Goal: Use online tool/utility

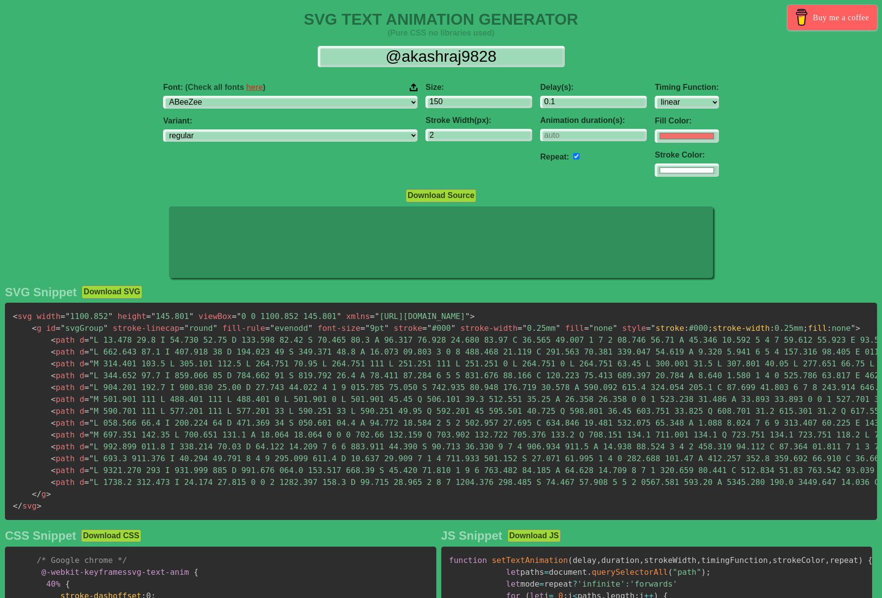
select select "linear"
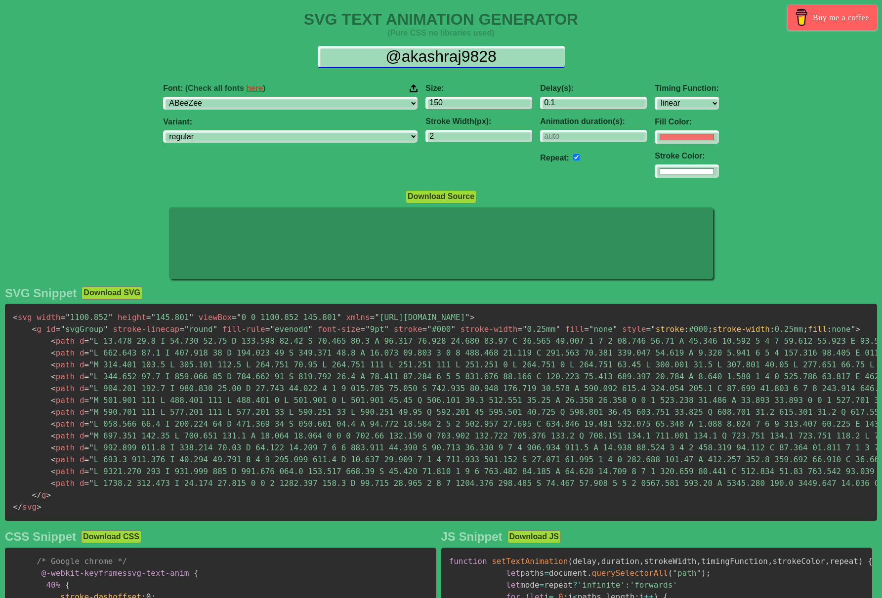
drag, startPoint x: 515, startPoint y: 51, endPoint x: 376, endPoint y: 47, distance: 139.4
click at [376, 47] on input "@akashraj9828" at bounding box center [441, 57] width 247 height 22
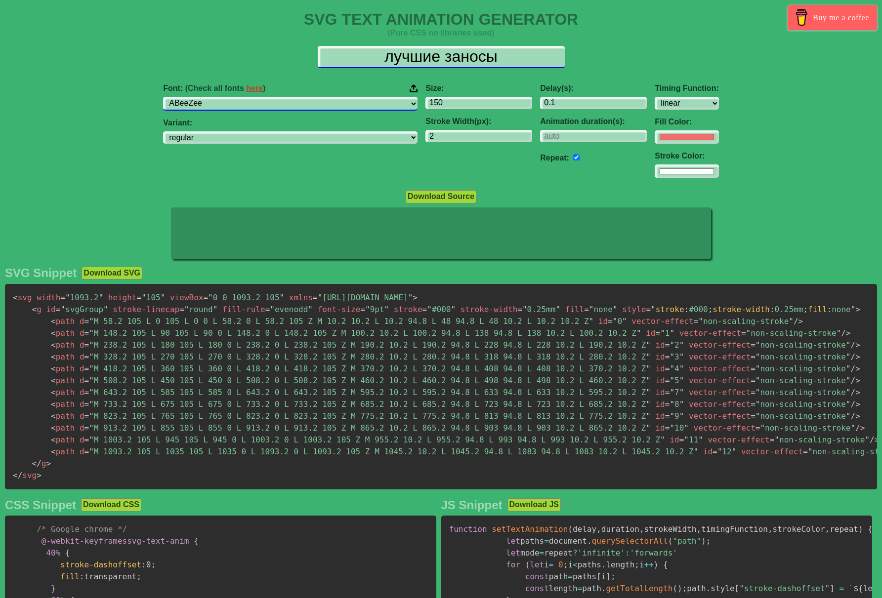
type input "лучшие заносы"
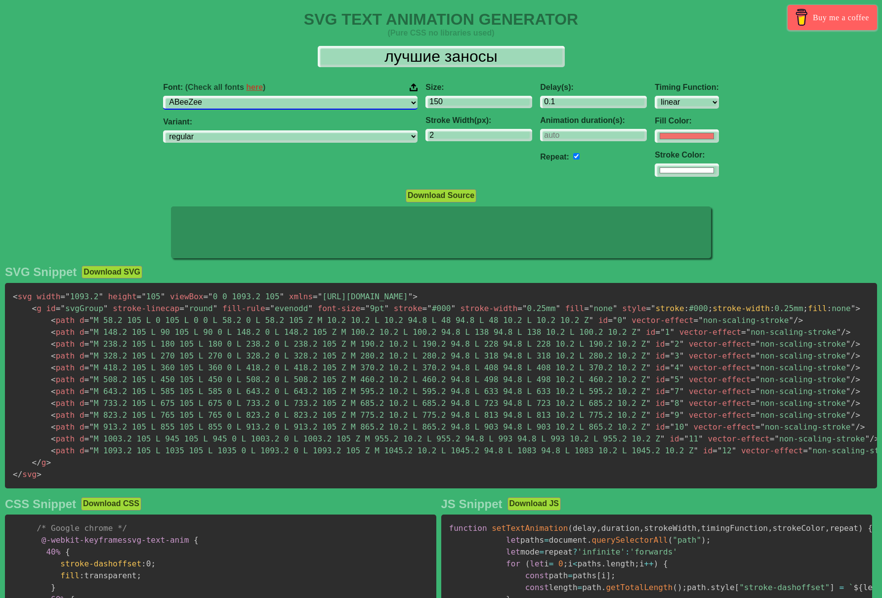
click at [353, 105] on select "ABeeZee [PERSON_NAME] Display AR One Sans [PERSON_NAME] Libre Aboreto Abril Fat…" at bounding box center [290, 102] width 254 height 13
click at [226, 96] on select "ABeeZee [PERSON_NAME] Display AR One Sans [PERSON_NAME] Libre Aboreto Abril Fat…" at bounding box center [290, 102] width 254 height 13
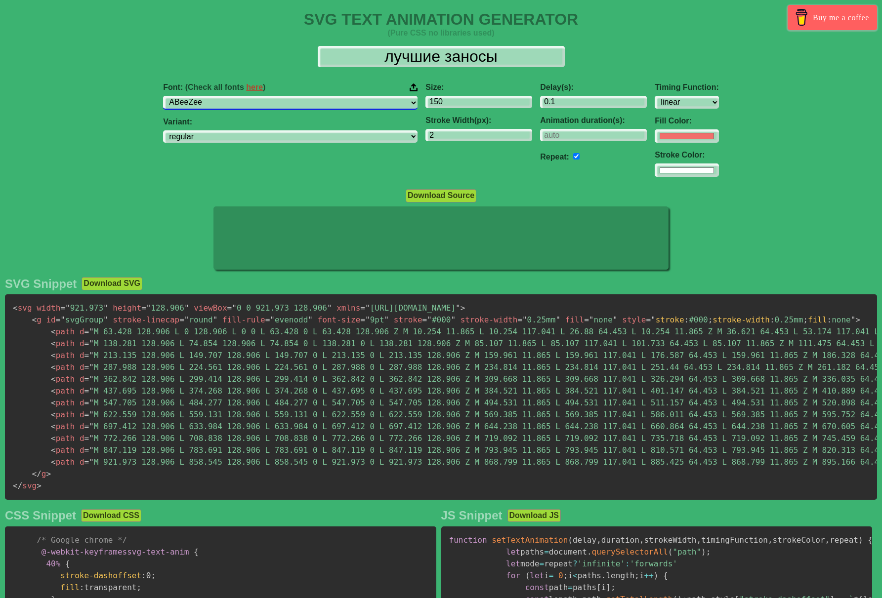
drag, startPoint x: 356, startPoint y: 101, endPoint x: 352, endPoint y: 109, distance: 8.6
click at [356, 101] on select "ABeeZee [PERSON_NAME] Display AR One Sans [PERSON_NAME] Libre Aboreto Abril Fat…" at bounding box center [290, 102] width 254 height 13
click at [226, 96] on select "ABeeZee [PERSON_NAME] Display AR One Sans [PERSON_NAME] Libre Aboreto Abril Fat…" at bounding box center [290, 102] width 254 height 13
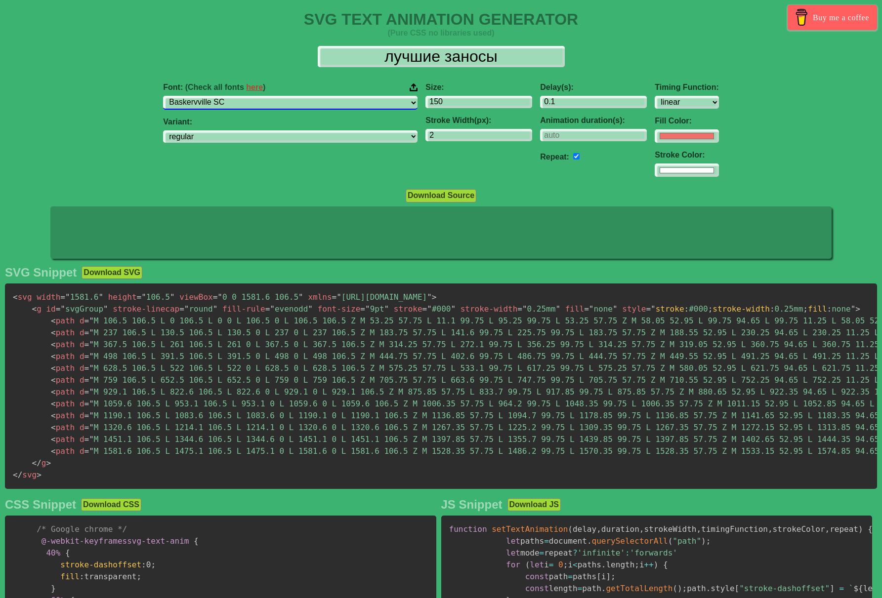
click at [357, 102] on select "ABeeZee [PERSON_NAME] Display AR One Sans [PERSON_NAME] Libre Aboreto Abril Fat…" at bounding box center [290, 102] width 254 height 13
click at [226, 96] on select "ABeeZee [PERSON_NAME] Display AR One Sans [PERSON_NAME] Libre Aboreto Abril Fat…" at bounding box center [290, 102] width 254 height 13
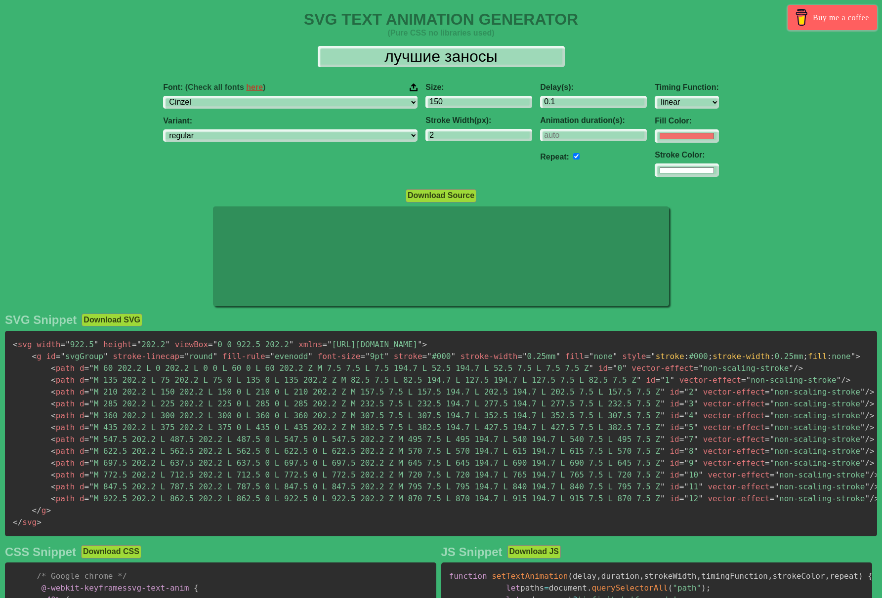
click at [362, 95] on div "Font: (Check all fonts here ) ABeeZee [PERSON_NAME] Display AR One Sans [PERSON…" at bounding box center [290, 130] width 262 height 110
click at [355, 101] on select "ABeeZee [PERSON_NAME] Display AR One Sans [PERSON_NAME] Libre Aboreto Abril Fat…" at bounding box center [290, 102] width 254 height 13
click at [226, 96] on select "ABeeZee [PERSON_NAME] Display AR One Sans [PERSON_NAME] Libre Aboreto Abril Fat…" at bounding box center [290, 102] width 254 height 13
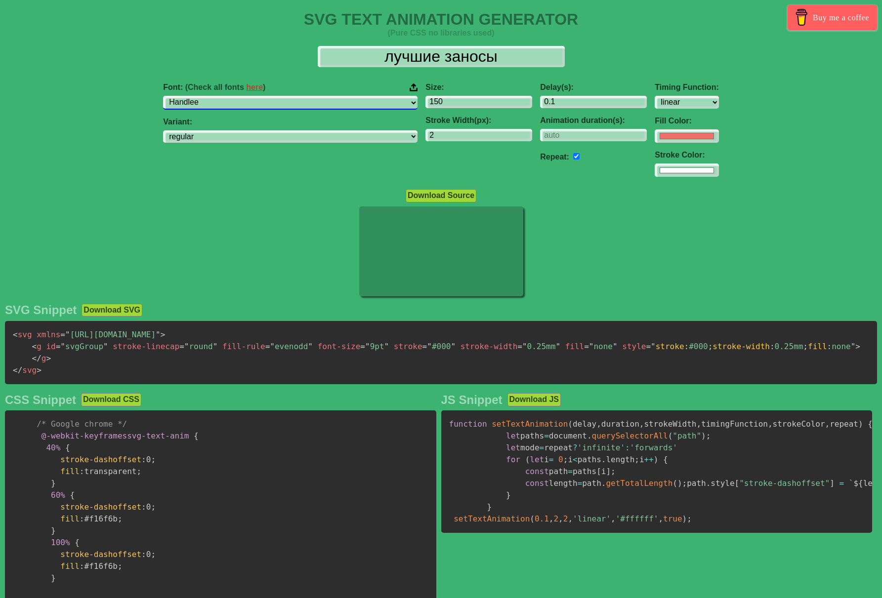
click at [355, 98] on select "ABeeZee [PERSON_NAME] Display AR One Sans [PERSON_NAME] Libre Aboreto Abril Fat…" at bounding box center [290, 102] width 254 height 13
select select "[DEMOGRAPHIC_DATA]"
click at [226, 96] on select "ABeeZee [PERSON_NAME] Display AR One Sans [PERSON_NAME] Libre Aboreto Abril Fat…" at bounding box center [290, 102] width 254 height 13
